Goal: Ask a question

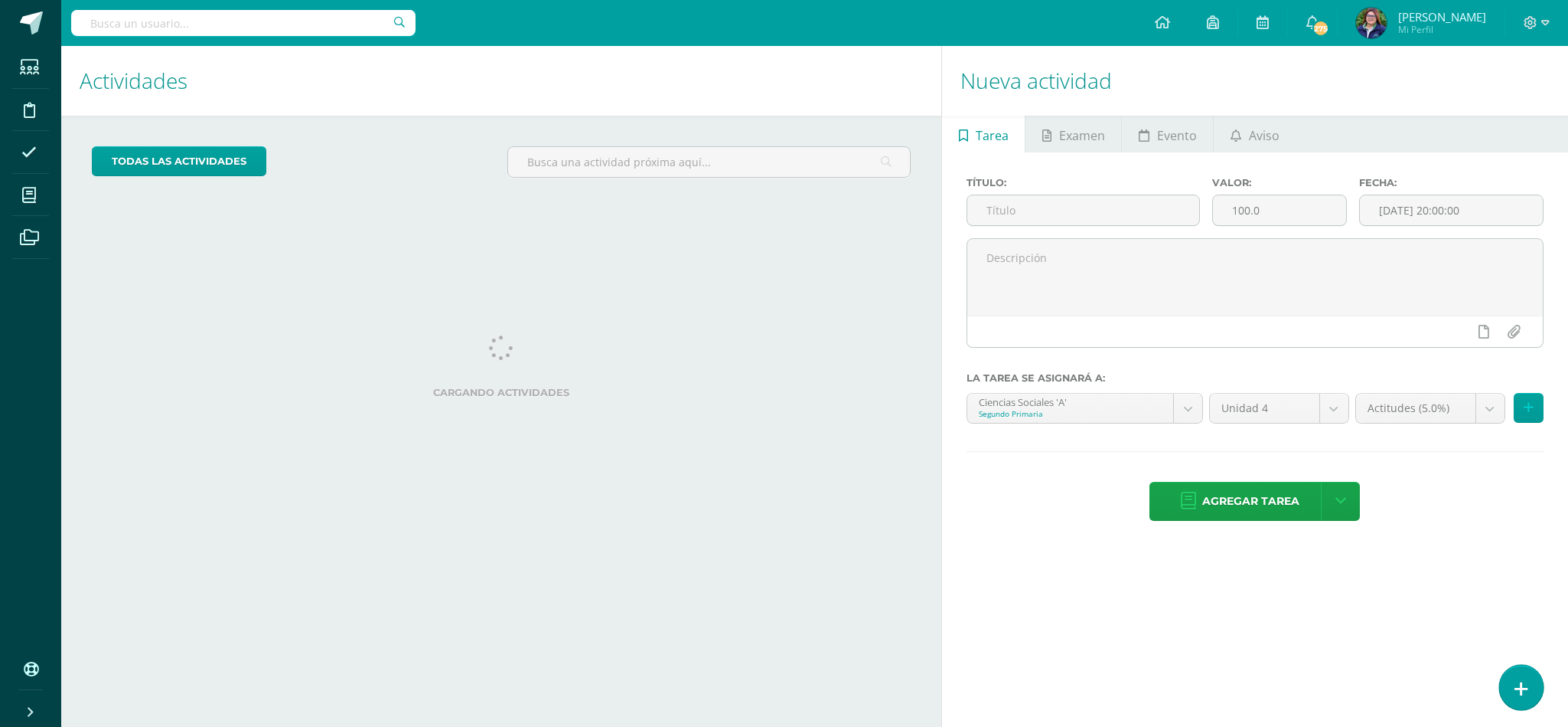
click at [1516, 683] on icon at bounding box center [1521, 688] width 14 height 17
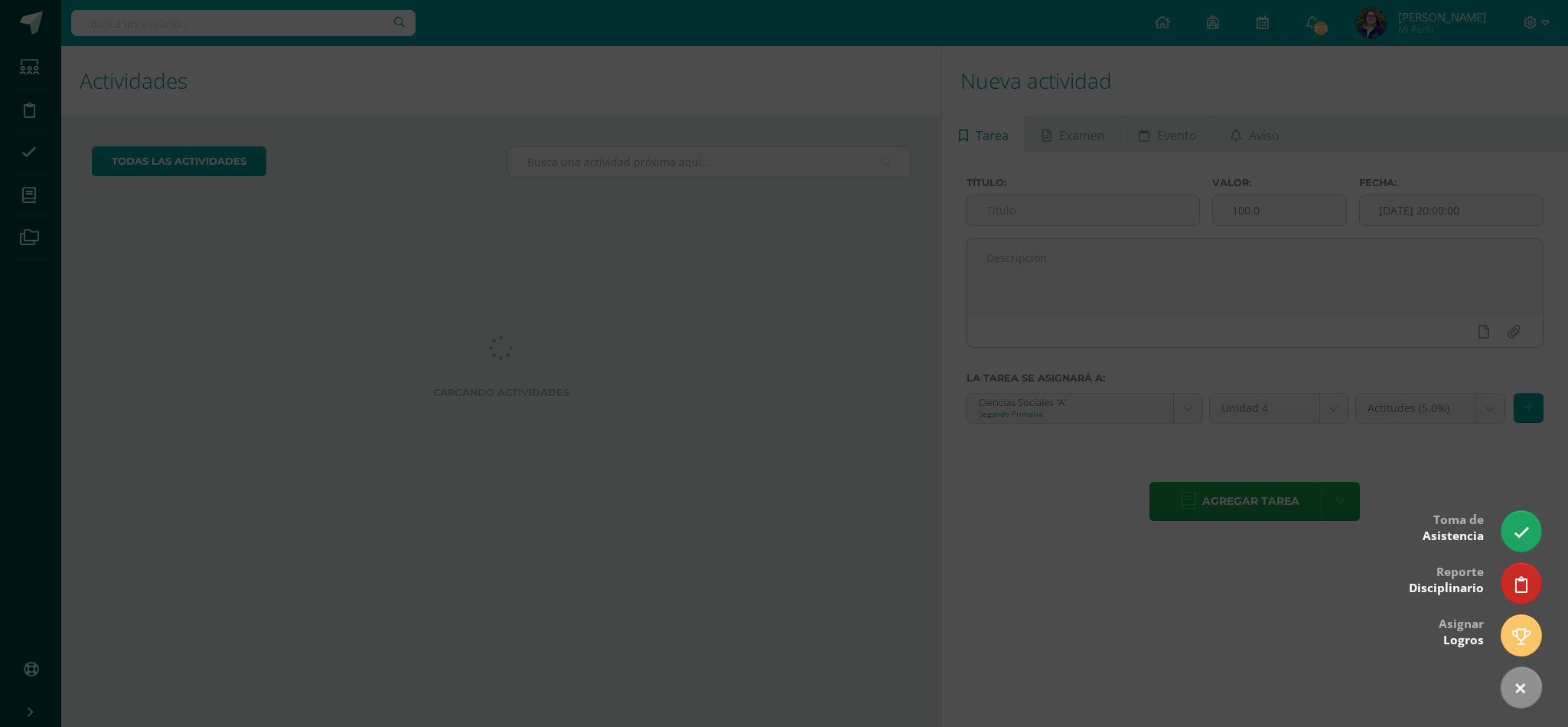
click at [1542, 543] on div at bounding box center [784, 363] width 1568 height 727
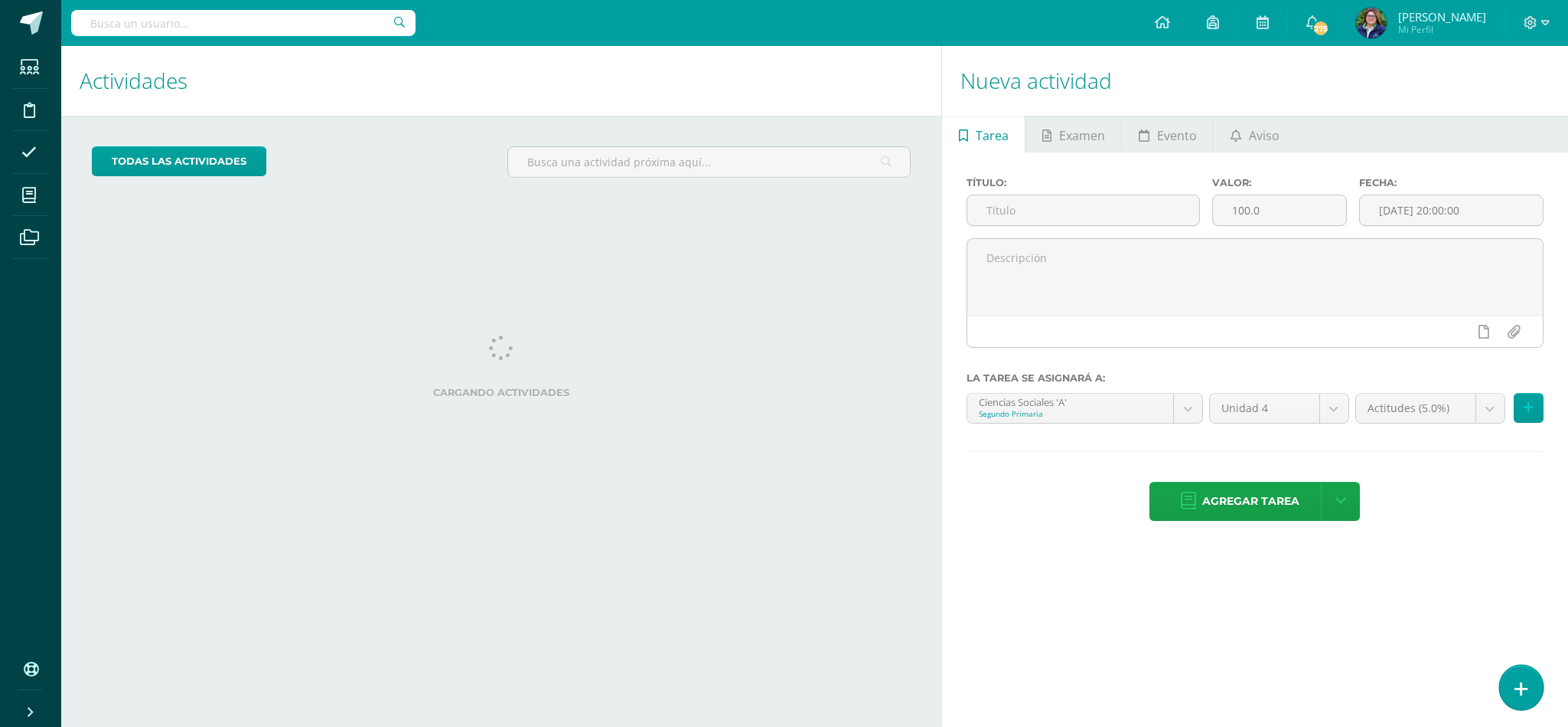
click at [1535, 681] on link at bounding box center [1521, 687] width 44 height 45
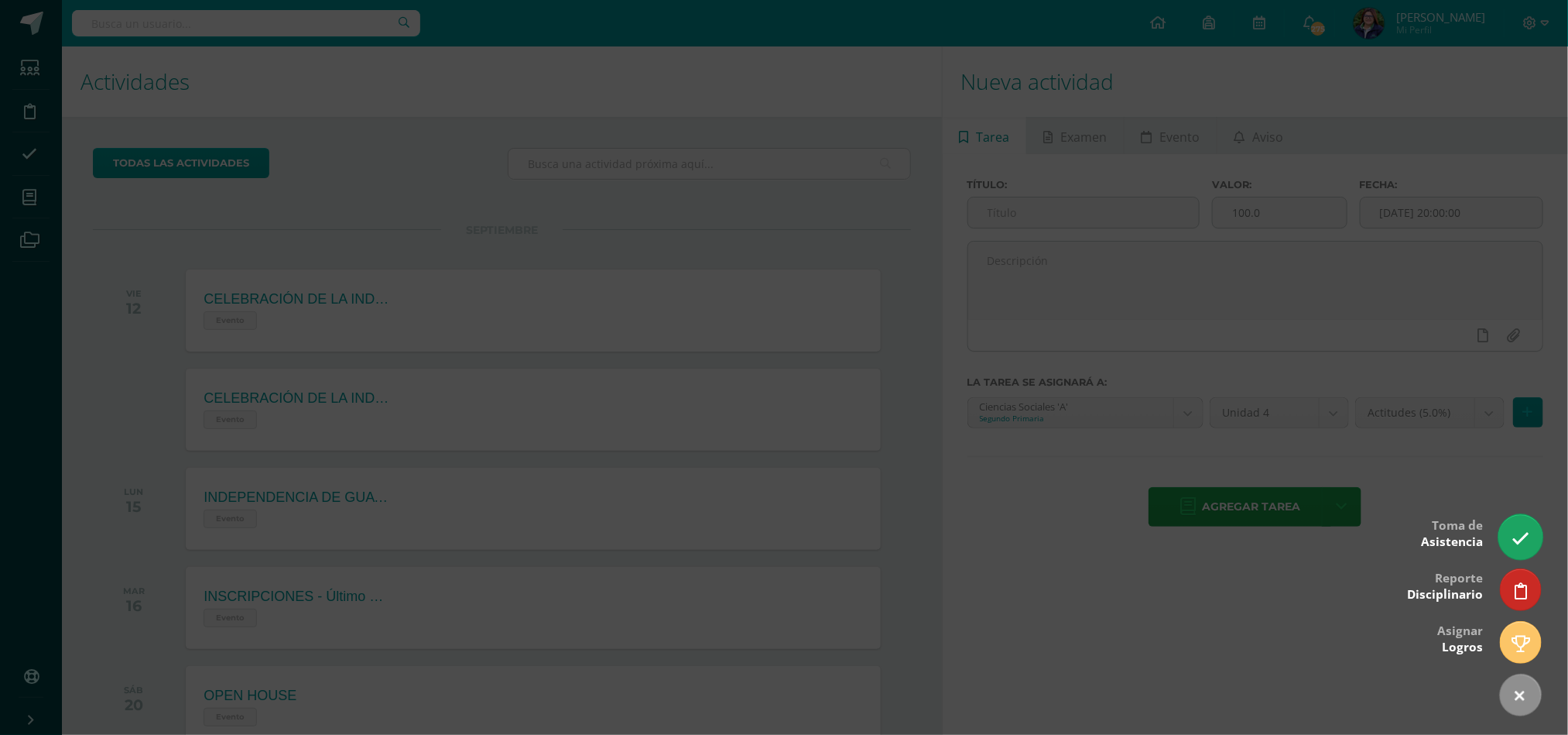
click at [1517, 528] on link at bounding box center [1520, 537] width 44 height 45
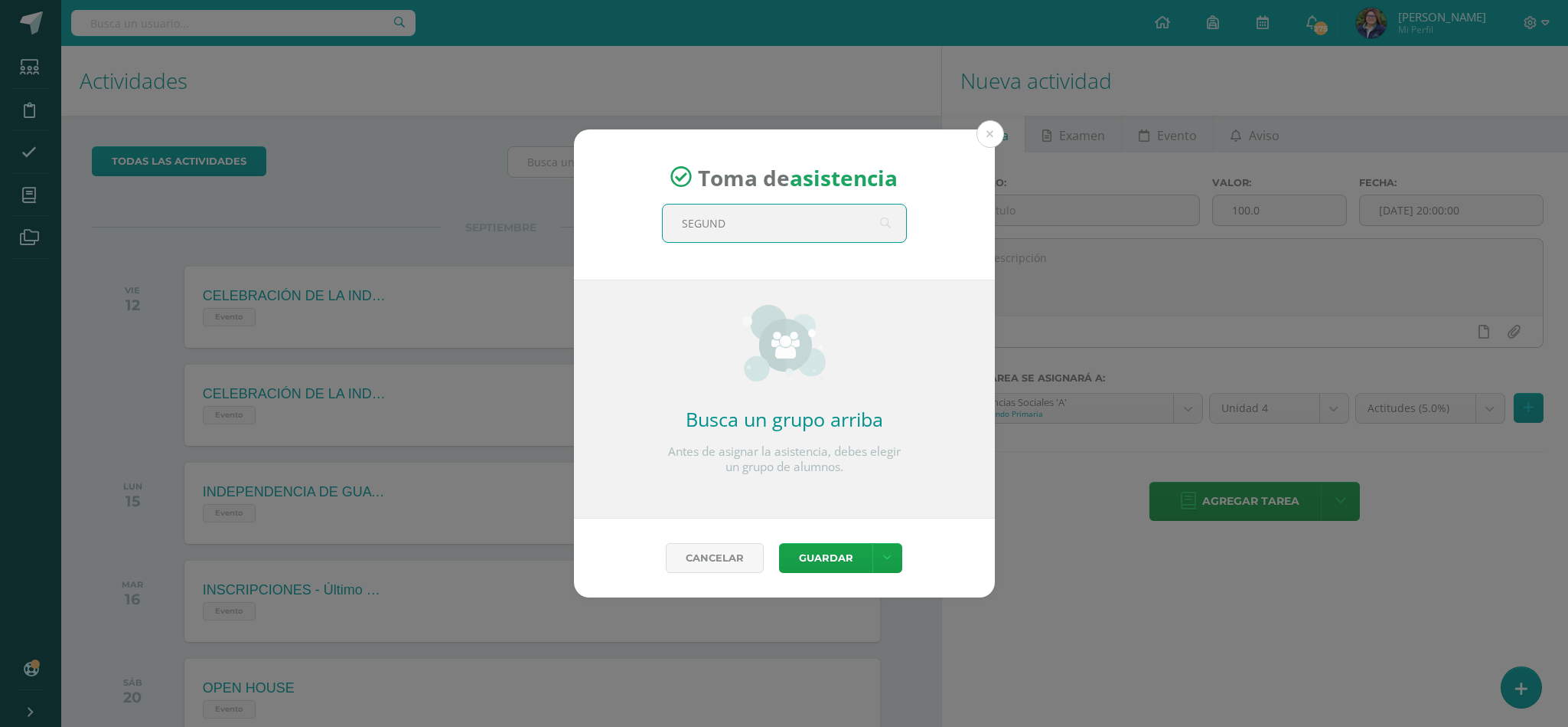
type input "SEGUNDO"
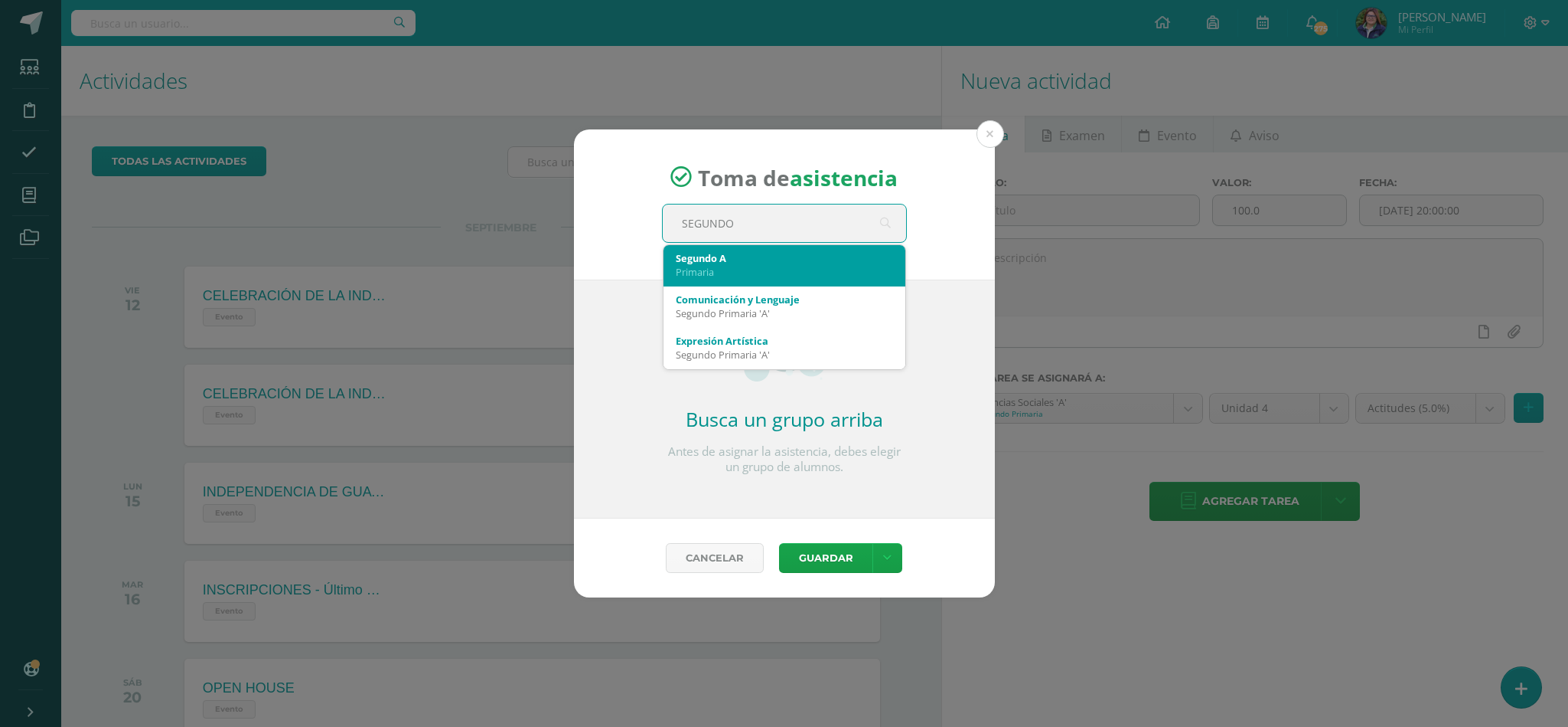
click at [750, 274] on div "Primaria" at bounding box center [784, 271] width 217 height 14
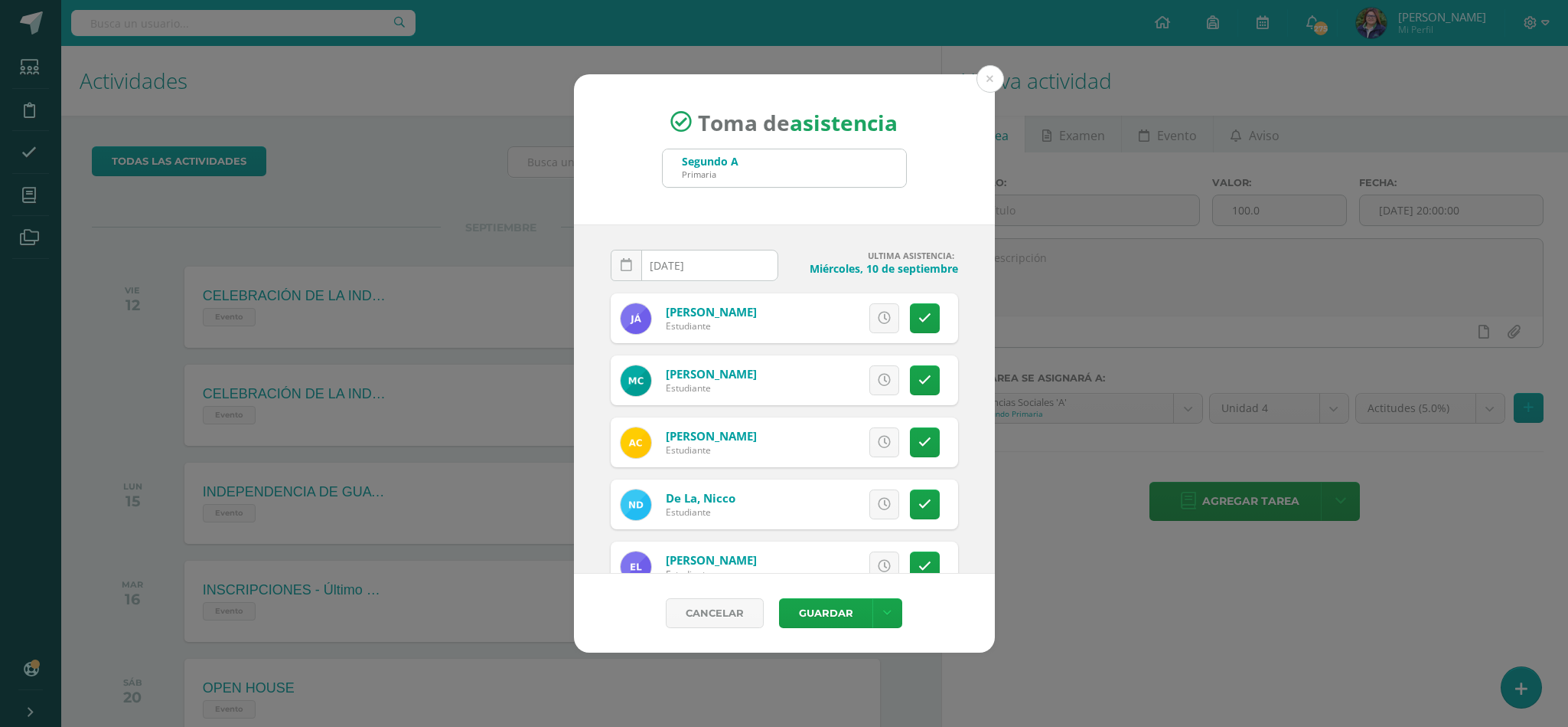
scroll to position [787, 0]
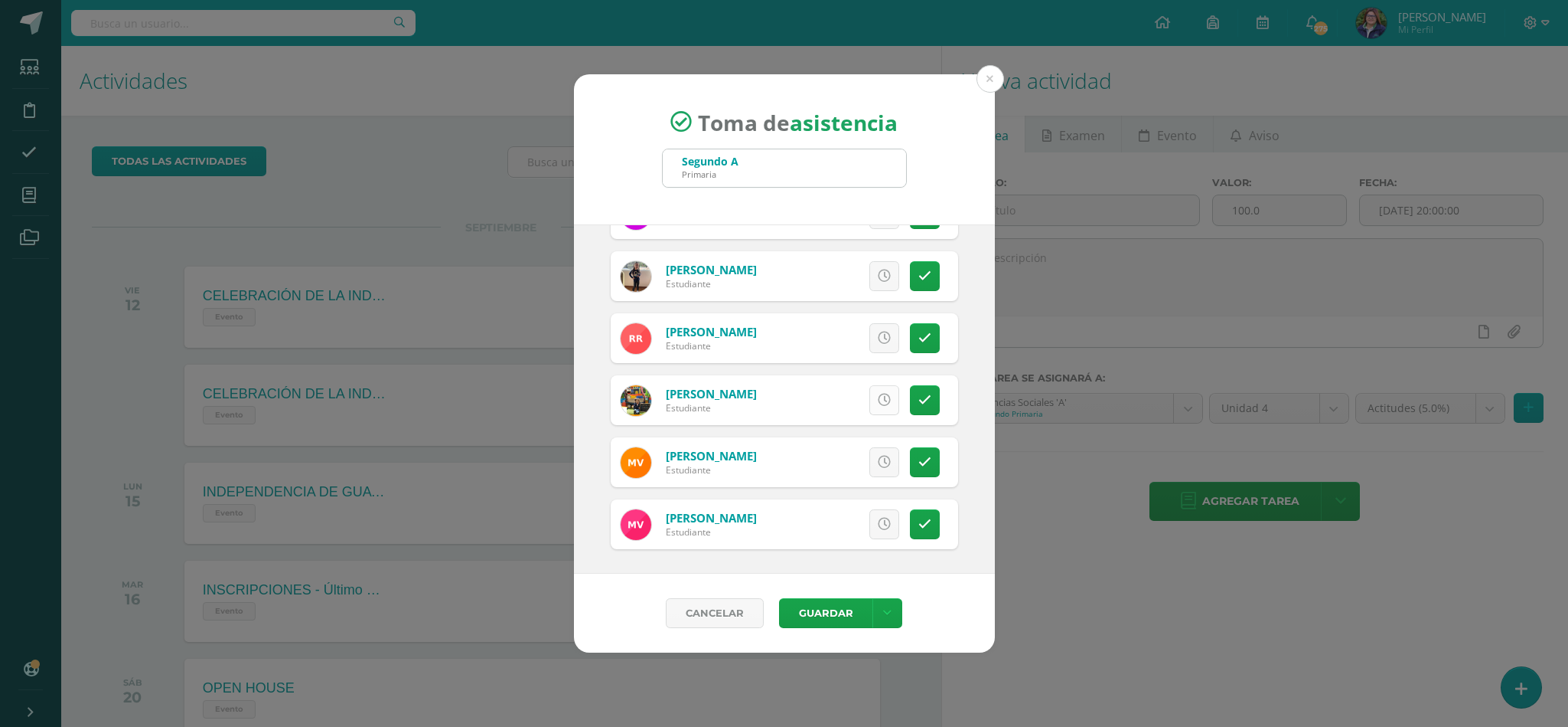
click at [870, 390] on link at bounding box center [884, 400] width 30 height 30
click at [825, 614] on button "Guardar" at bounding box center [826, 613] width 93 height 30
